Goal: Browse casually: Explore the website without a specific task or goal

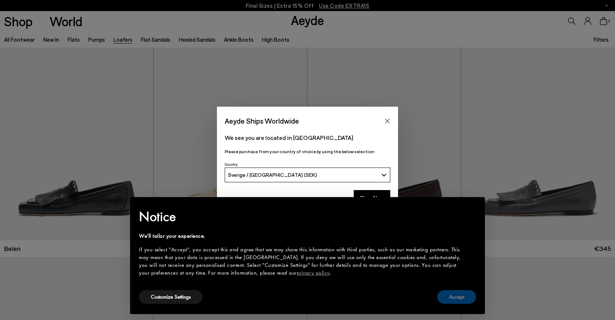
click at [450, 298] on button "Accept" at bounding box center [456, 297] width 39 height 14
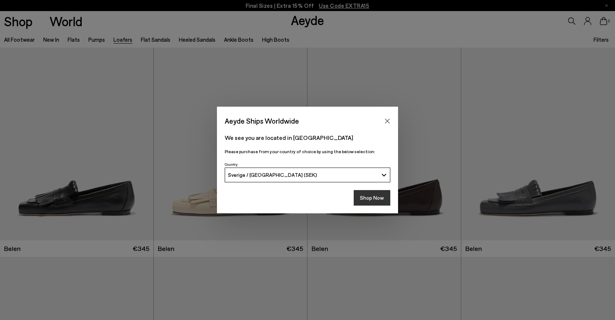
click at [368, 199] on button "Shop Now" at bounding box center [372, 198] width 37 height 16
click at [364, 198] on button "Shop Now" at bounding box center [372, 198] width 37 height 16
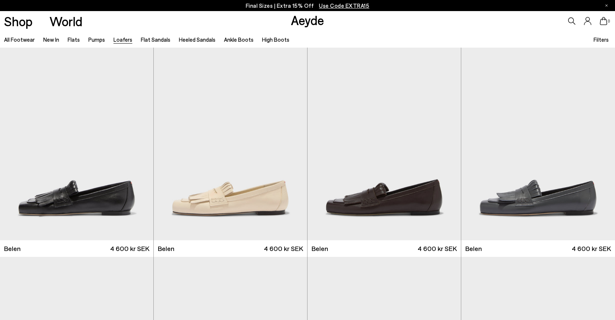
click at [301, 23] on link "Aeyde" at bounding box center [307, 20] width 33 height 16
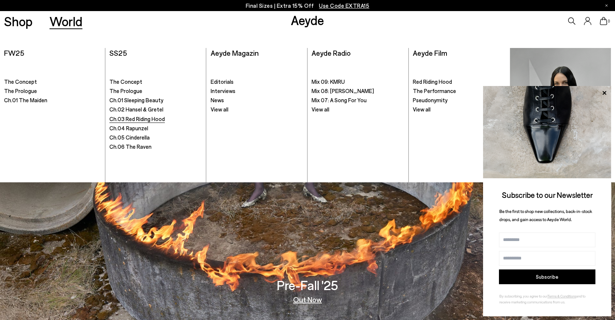
click at [136, 118] on span "Ch.03 Red Riding Hood" at bounding box center [136, 119] width 55 height 7
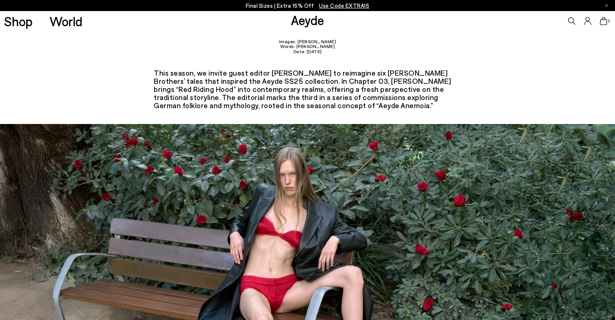
scroll to position [56, 0]
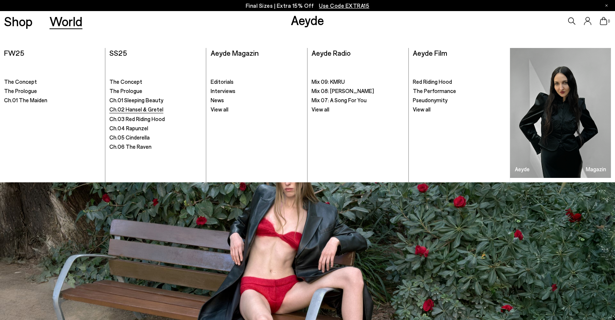
click at [146, 108] on span "Ch.02 Hansel & Gretel" at bounding box center [136, 109] width 54 height 7
